Goal: Check status

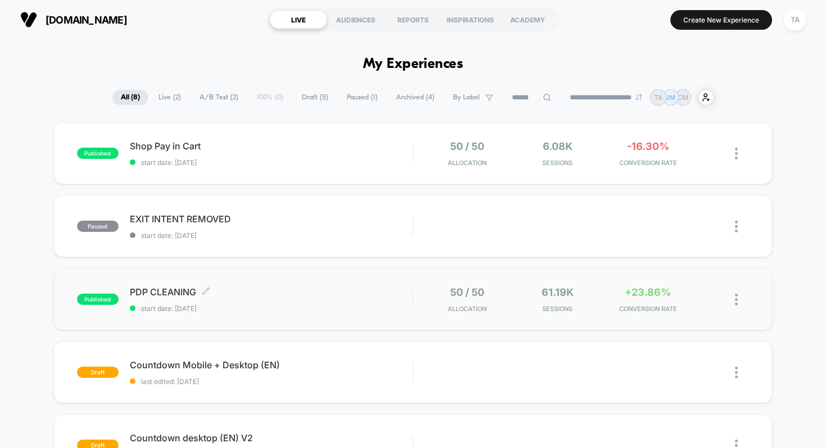
click at [141, 293] on span "PDP CLEANING Click to edit experience details" at bounding box center [271, 291] width 283 height 11
